Goal: Complete application form

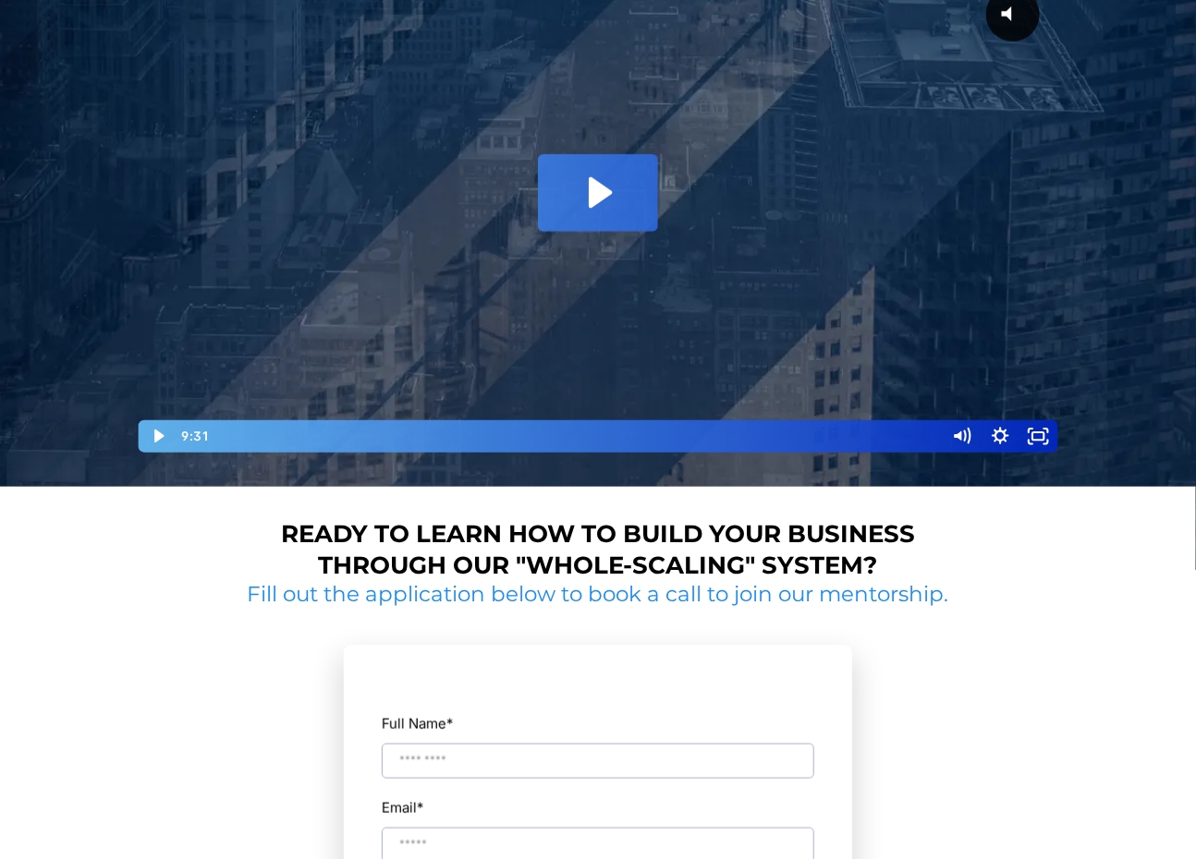
scroll to position [277, 0]
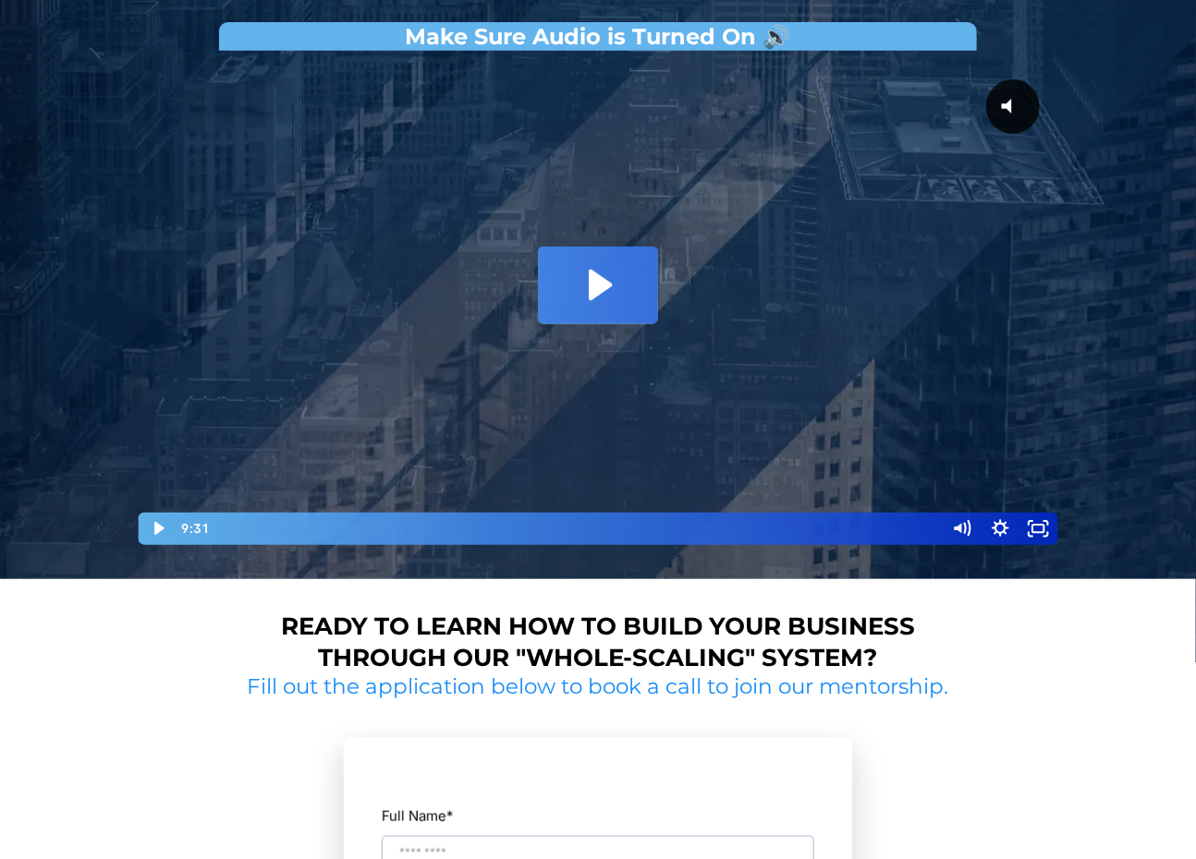
click at [597, 299] on icon "Play Video: David Choi - Whole-Scaling VSL V.2 (short)" at bounding box center [598, 285] width 120 height 77
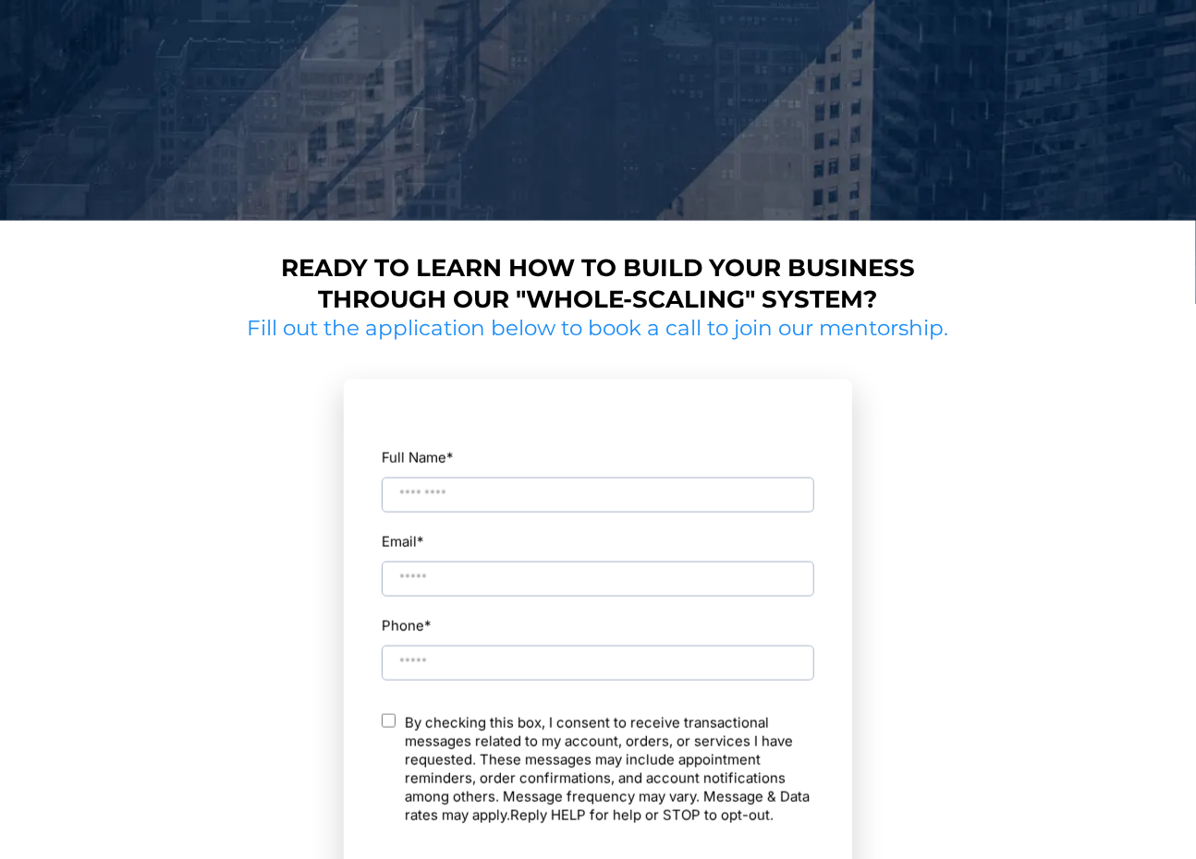
scroll to position [913, 0]
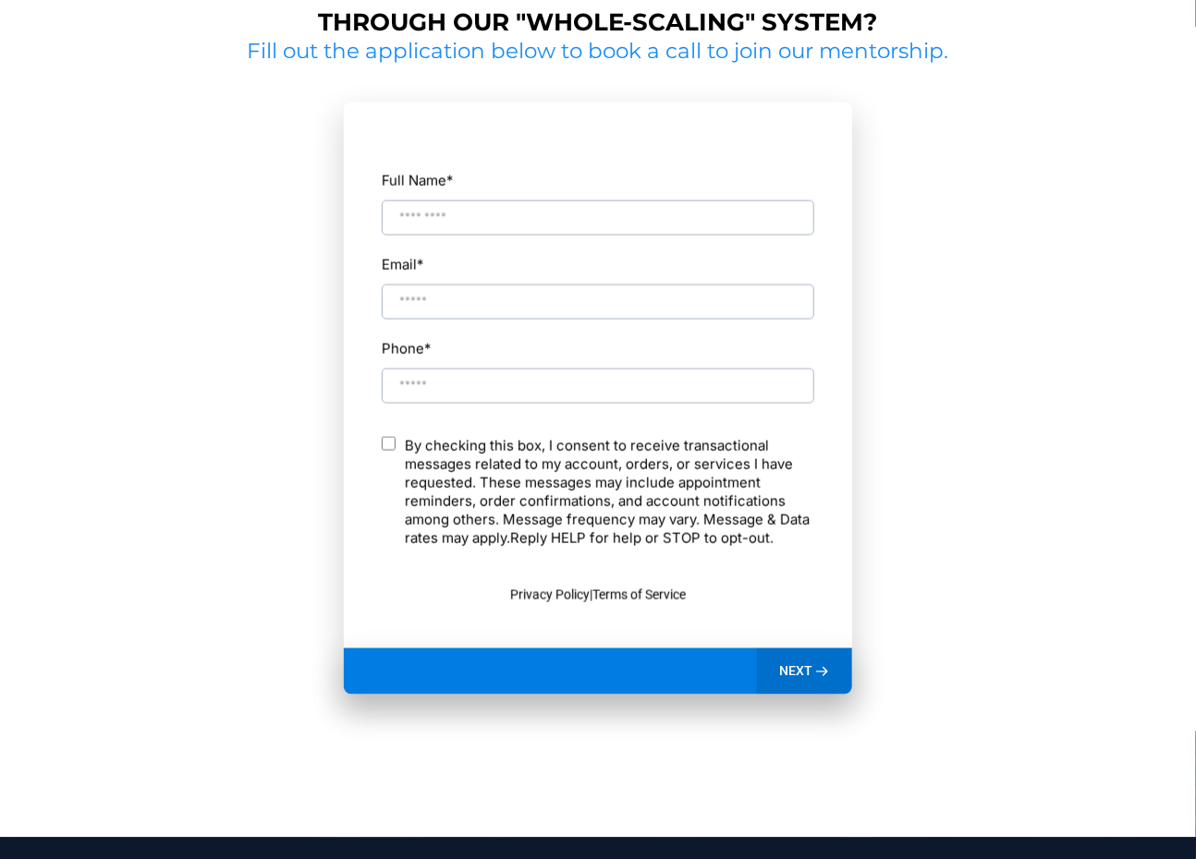
click at [570, 223] on input "Full Name *" at bounding box center [598, 218] width 432 height 35
click at [460, 436] on div "Full Name * Email * Phone * ch By checking this box, I consent to receive trans…" at bounding box center [598, 386] width 434 height 526
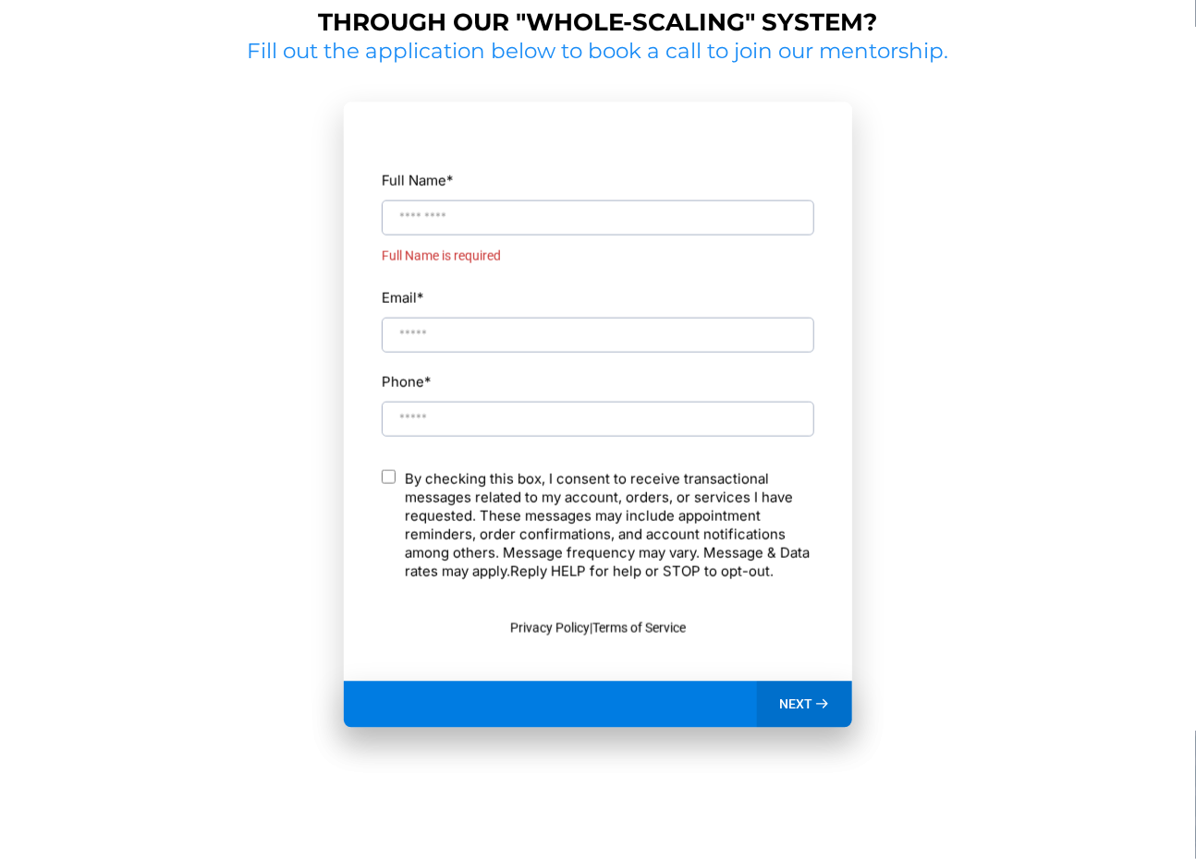
click at [537, 212] on input "Full Name *" at bounding box center [598, 218] width 432 height 35
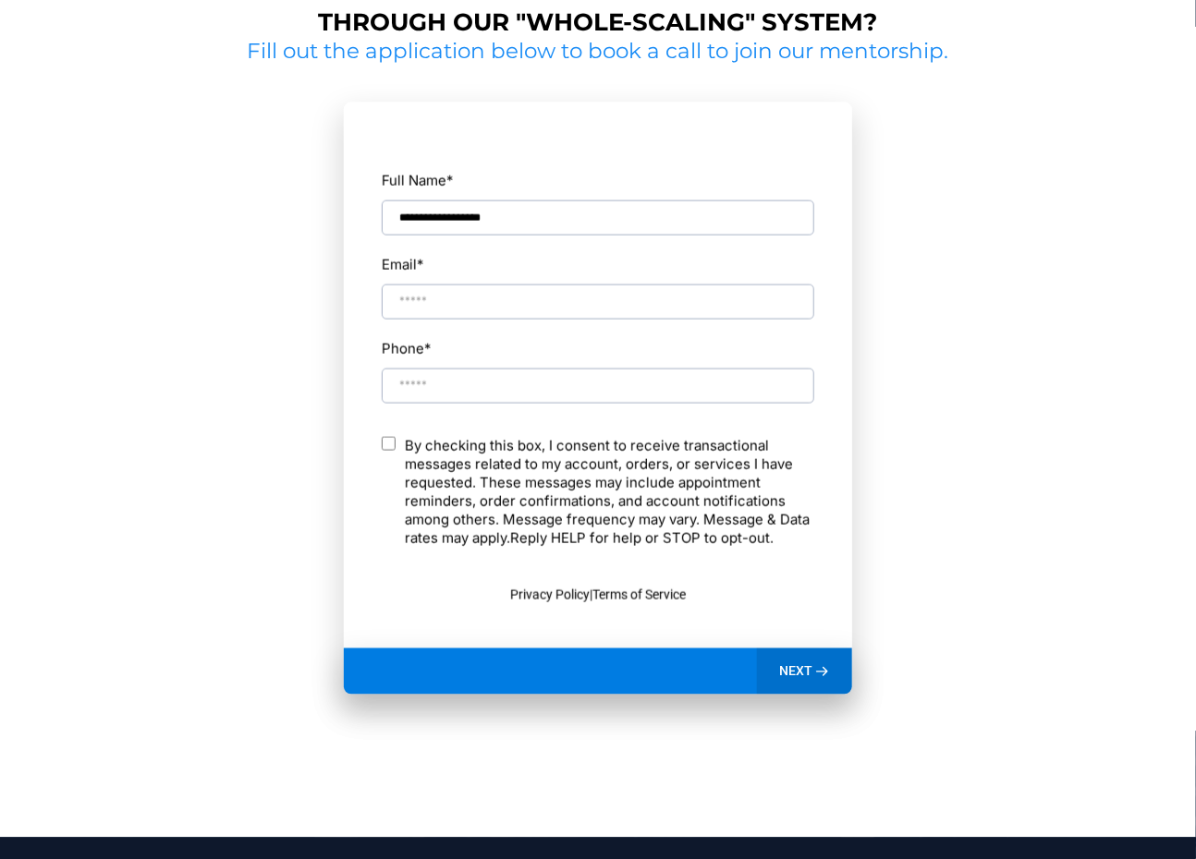
type input "**********"
click at [795, 653] on div "NEXT" at bounding box center [804, 672] width 95 height 46
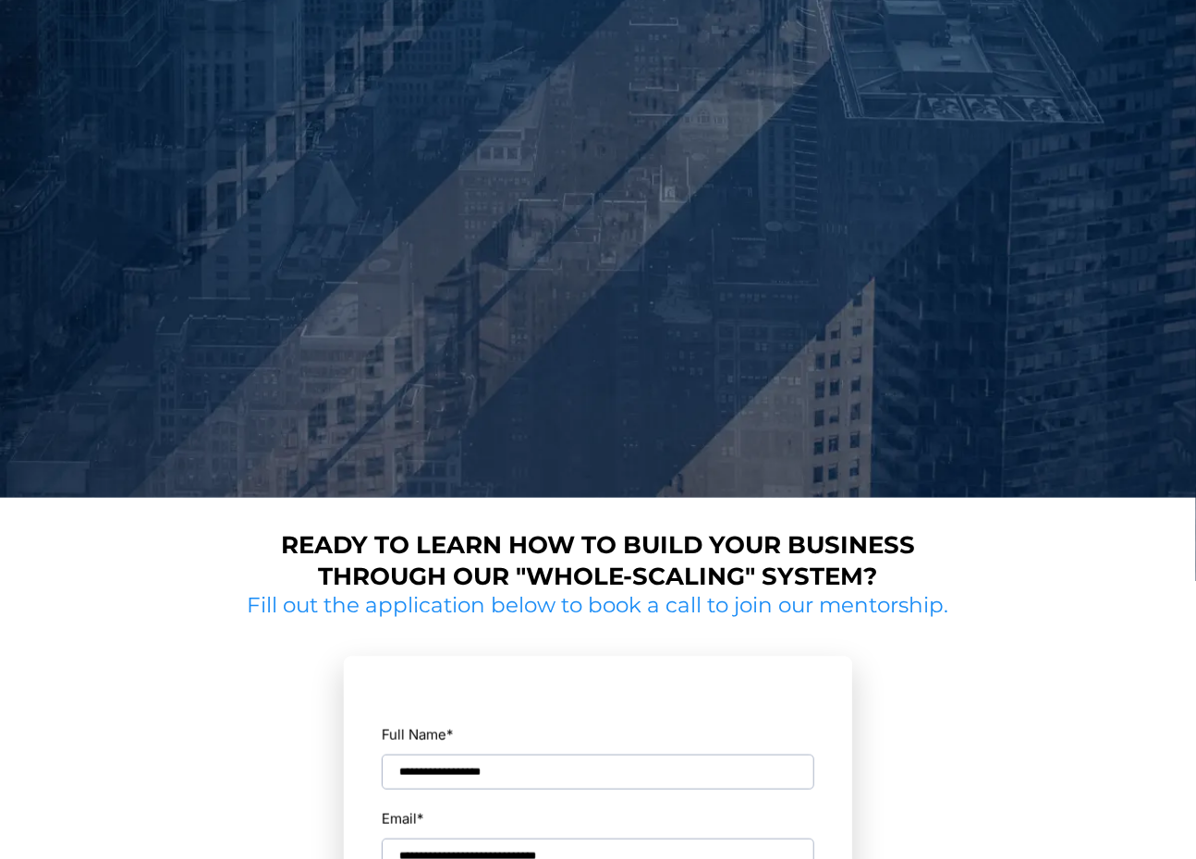
scroll to position [821, 0]
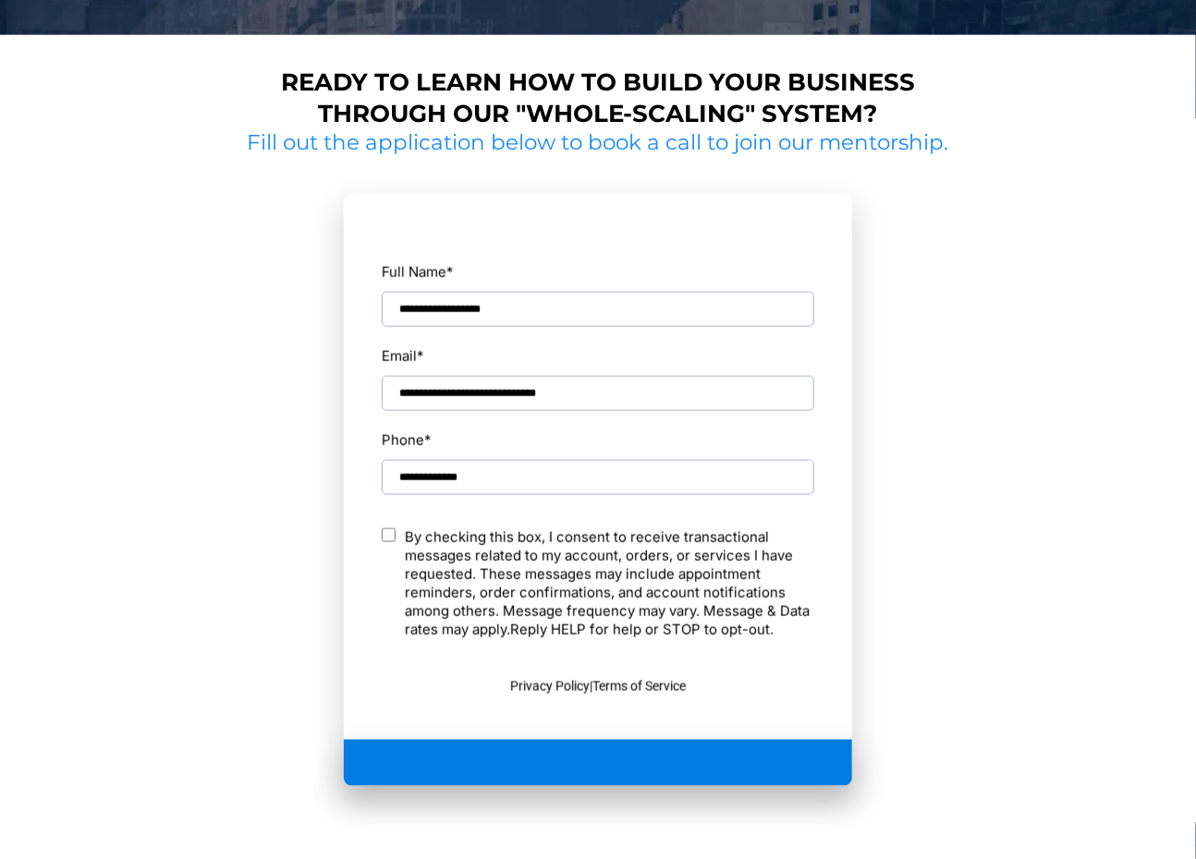
click at [891, 624] on section "**********" at bounding box center [597, 513] width 715 height 712
click at [798, 747] on div at bounding box center [598, 763] width 508 height 46
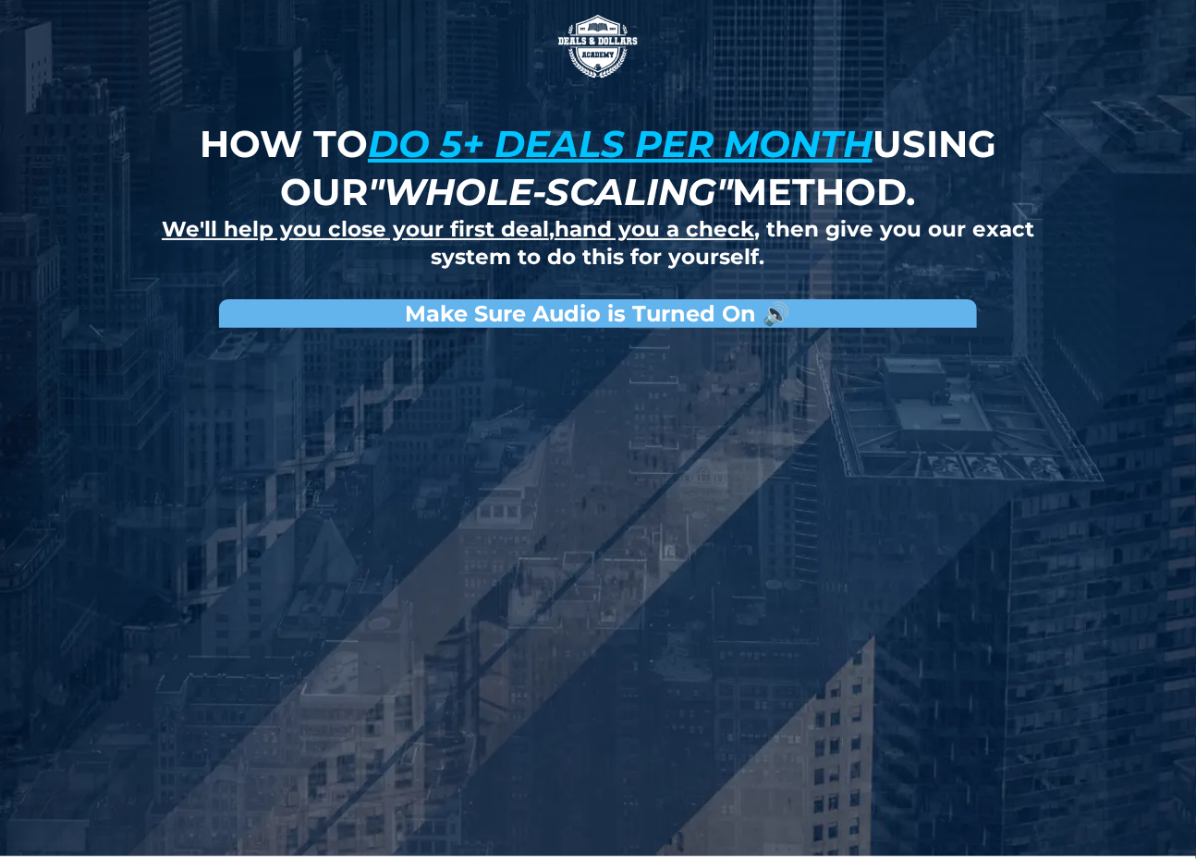
scroll to position [554, 0]
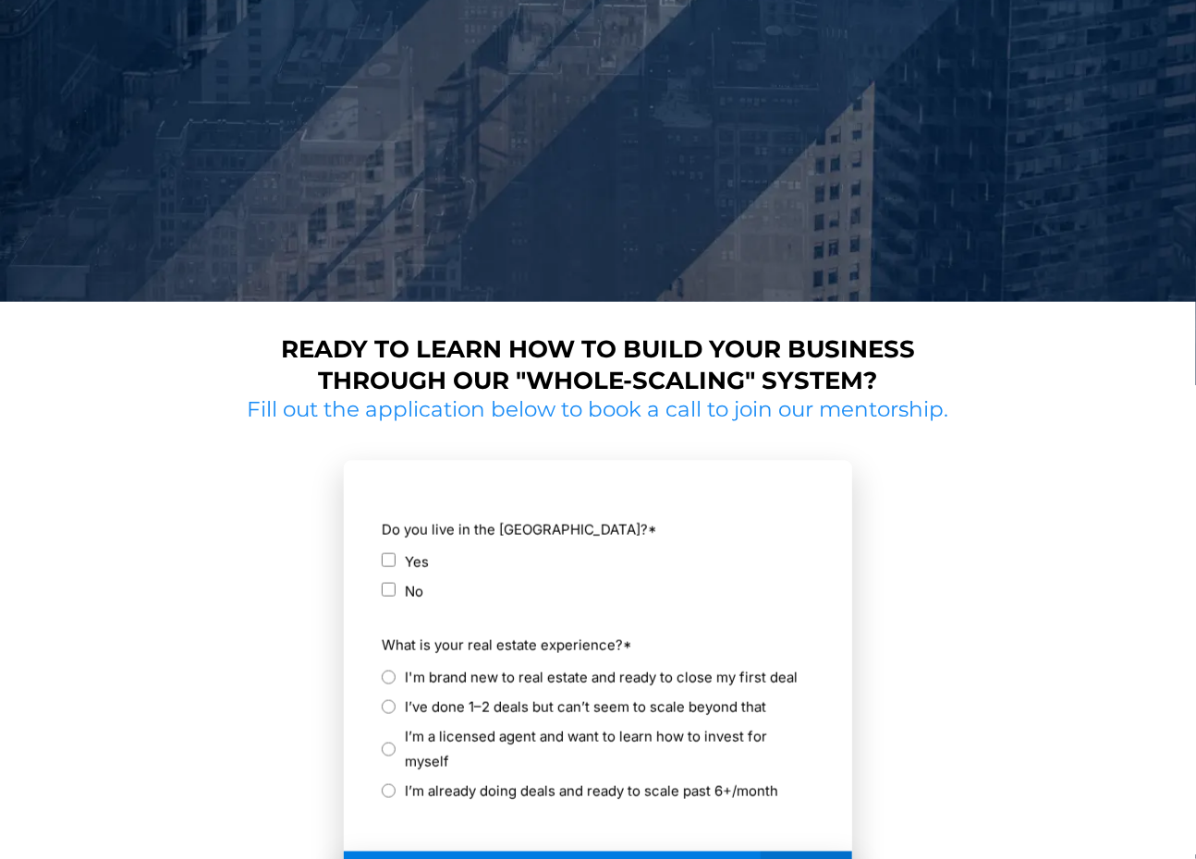
click at [905, 531] on section "**********" at bounding box center [597, 702] width 715 height 557
click at [400, 599] on div "No" at bounding box center [598, 591] width 432 height 25
click at [450, 677] on label "I'm brand new to real estate and ready to close my first deal" at bounding box center [601, 677] width 393 height 25
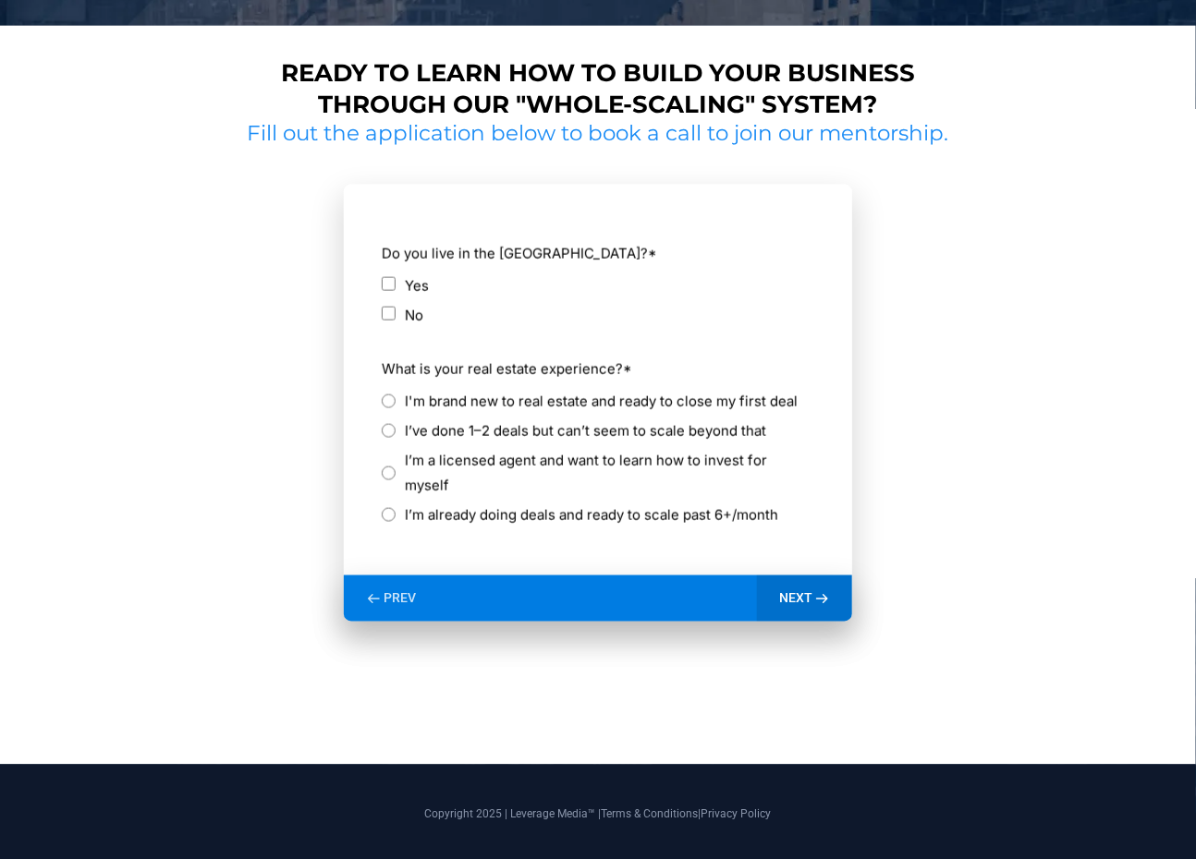
click at [820, 602] on icon at bounding box center [822, 599] width 16 height 16
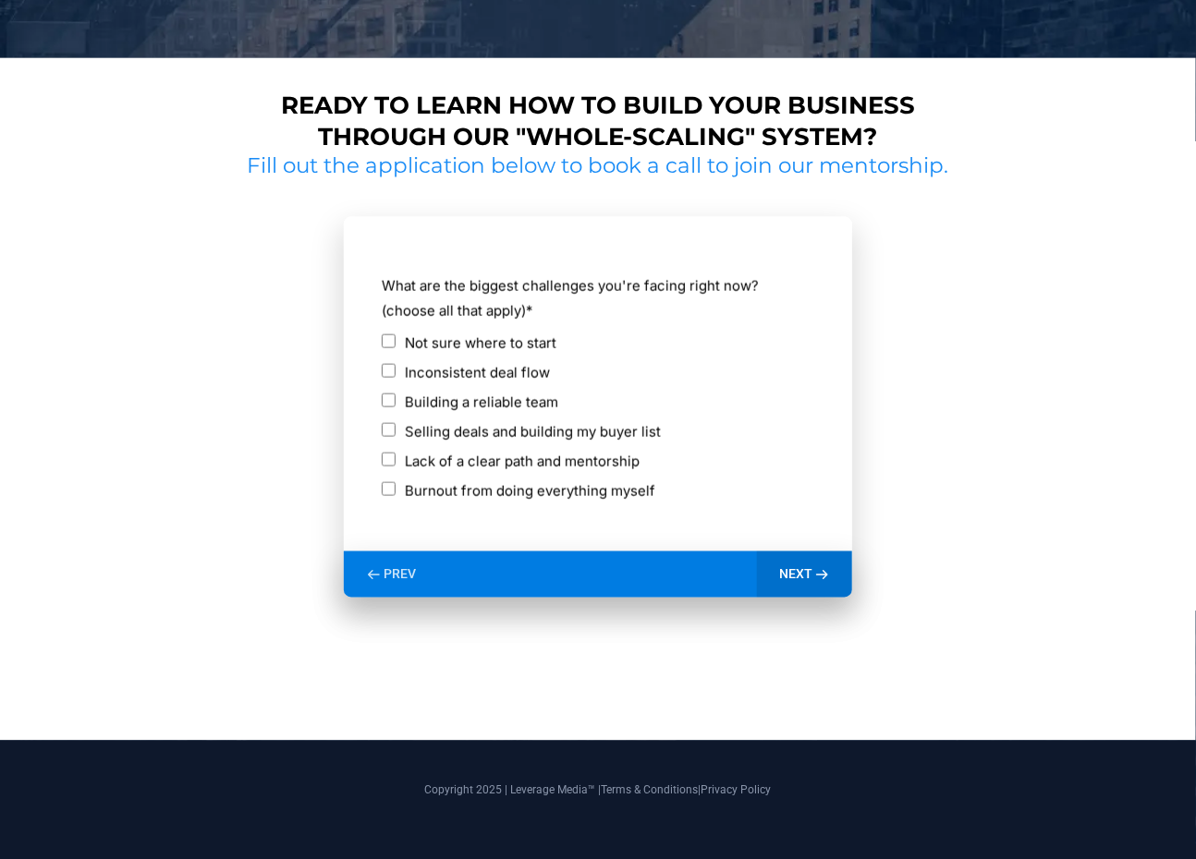
scroll to position [798, 0]
click at [527, 343] on label "Not sure where to start" at bounding box center [481, 343] width 152 height 25
click at [804, 574] on span "NEXT" at bounding box center [795, 574] width 33 height 17
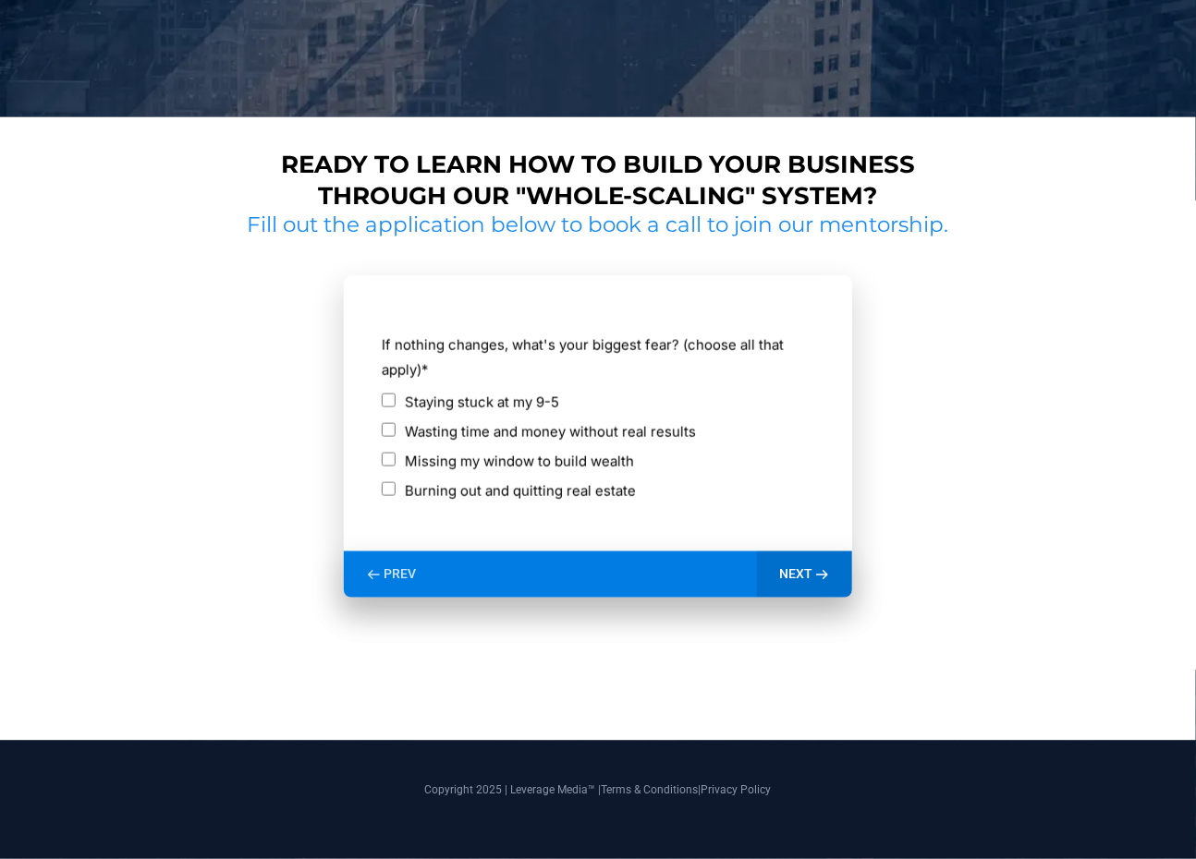
scroll to position [739, 0]
click at [515, 396] on label "Staying stuck at my 9-5" at bounding box center [482, 402] width 154 height 25
click at [538, 460] on label "Missing my window to build wealth" at bounding box center [519, 461] width 229 height 25
click at [787, 572] on span "NEXT" at bounding box center [795, 574] width 33 height 17
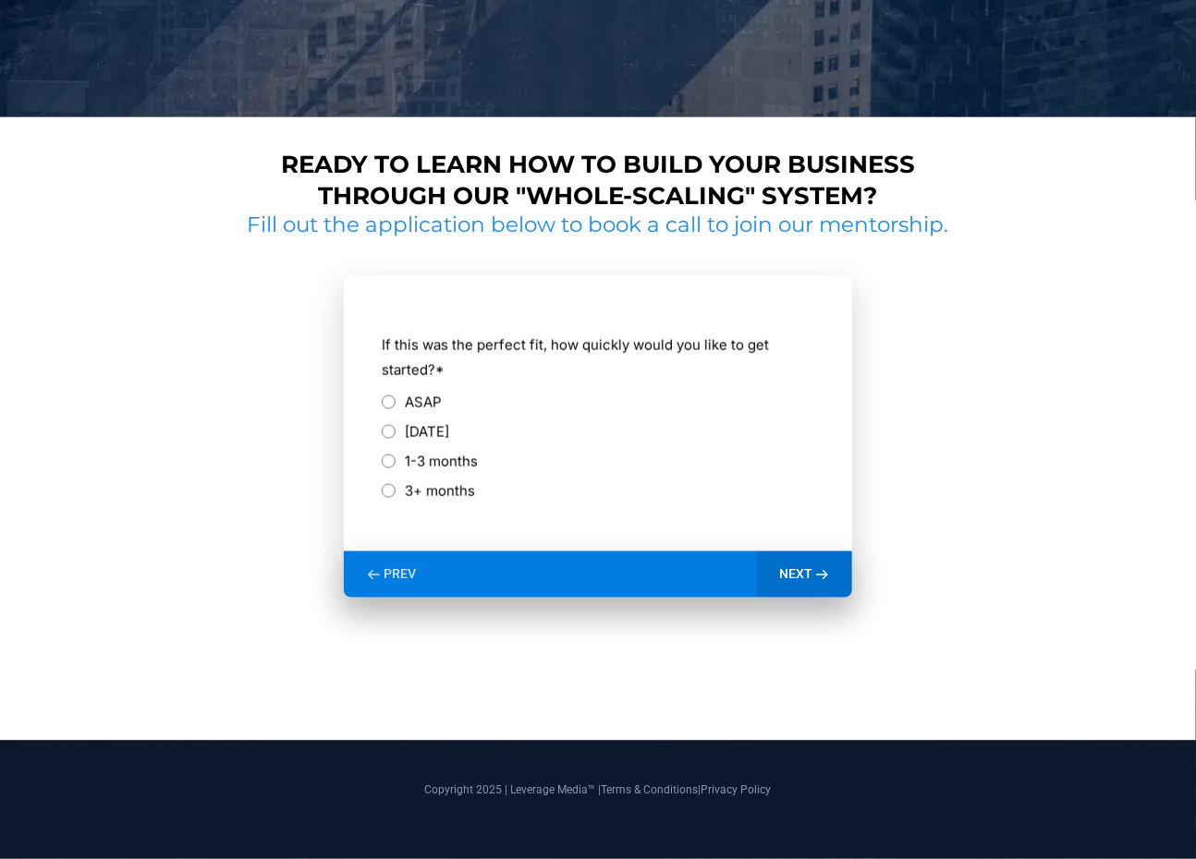
click at [431, 400] on label "ASAP" at bounding box center [423, 402] width 37 height 25
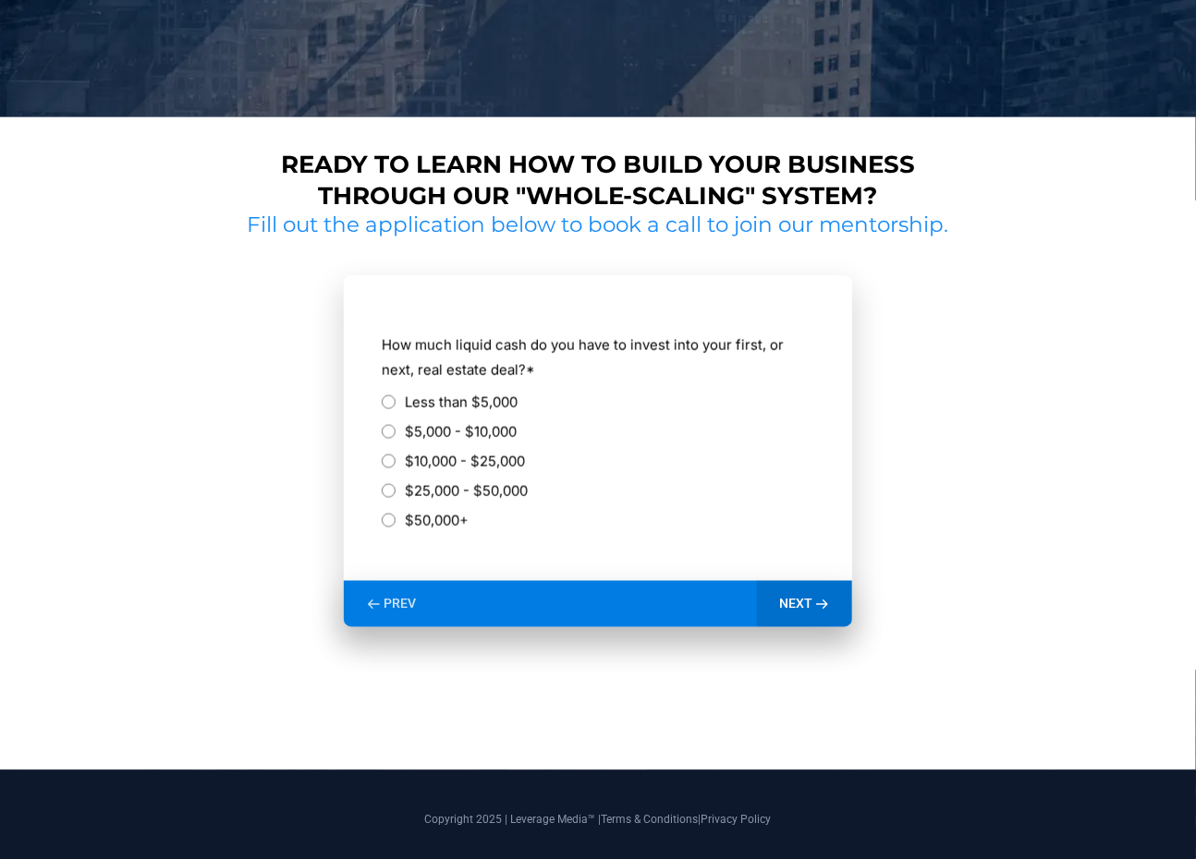
click at [468, 396] on label "Less than $5,000" at bounding box center [461, 402] width 113 height 25
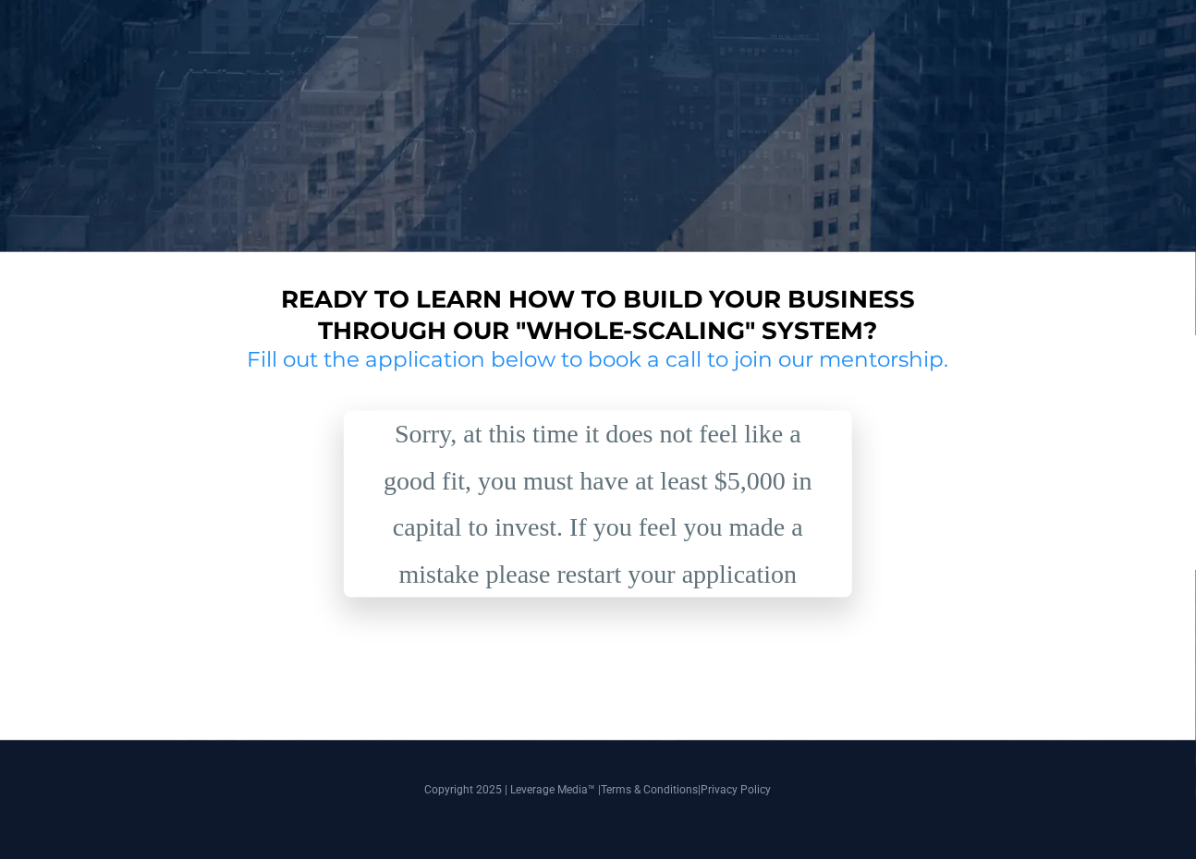
scroll to position [281, 0]
